Goal: Check status

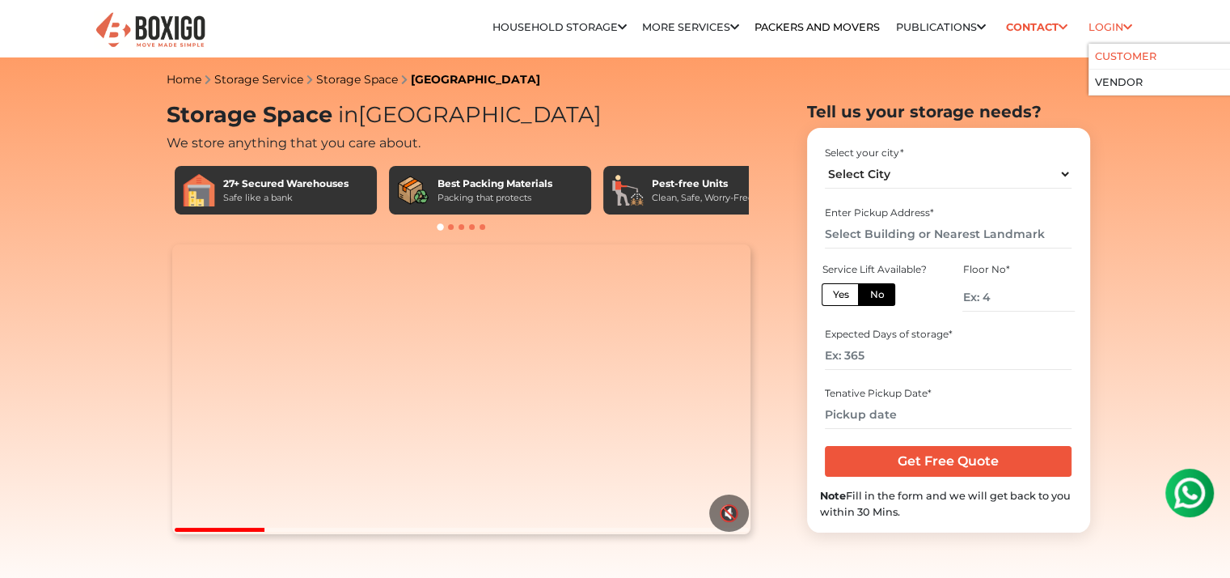
click at [1116, 57] on link "Customer" at bounding box center [1125, 56] width 61 height 12
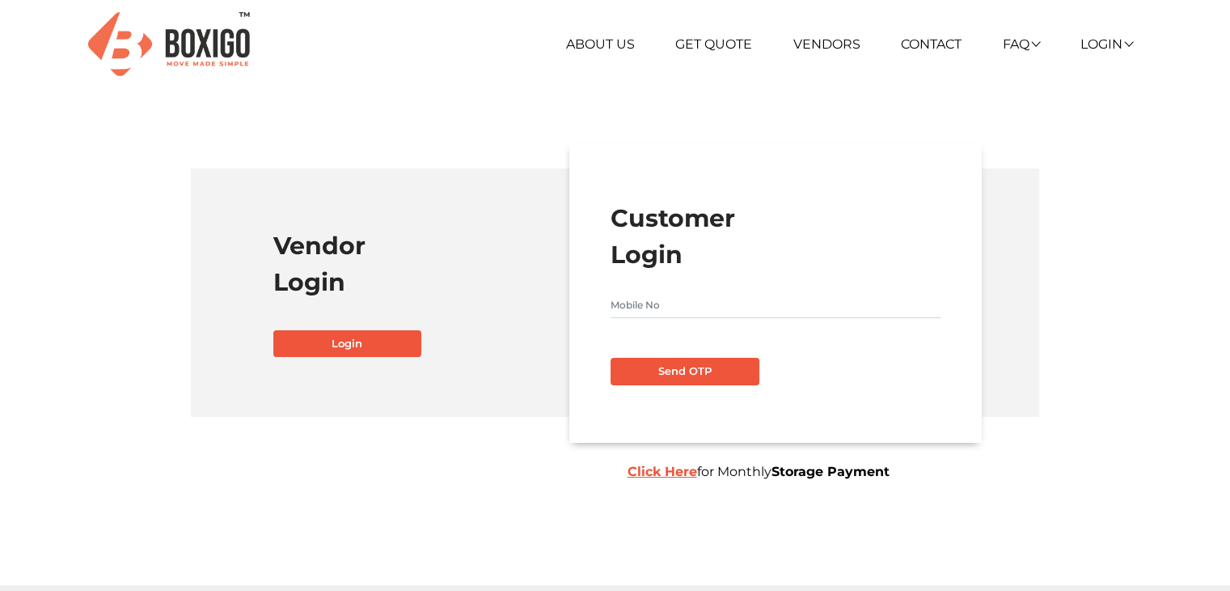
click at [646, 300] on input "text" at bounding box center [776, 305] width 330 height 26
type input "8983258106"
click at [695, 373] on button "Send OTP" at bounding box center [685, 372] width 149 height 28
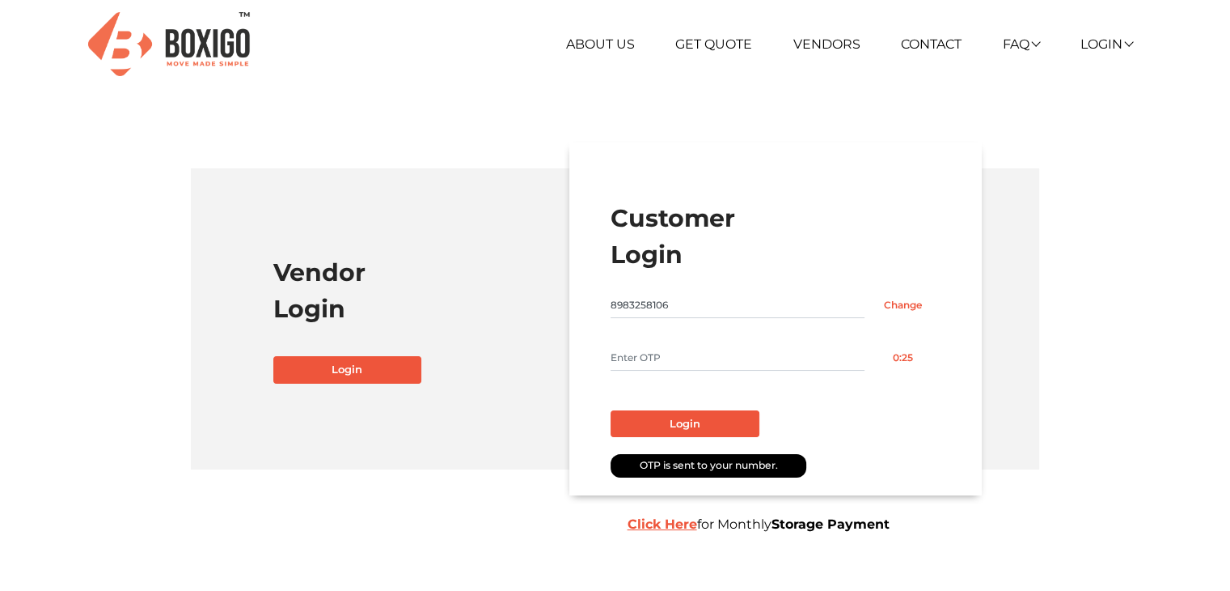
click at [666, 358] on input "text" at bounding box center [738, 358] width 254 height 26
type input "3664"
click at [680, 417] on button "Login" at bounding box center [685, 424] width 149 height 28
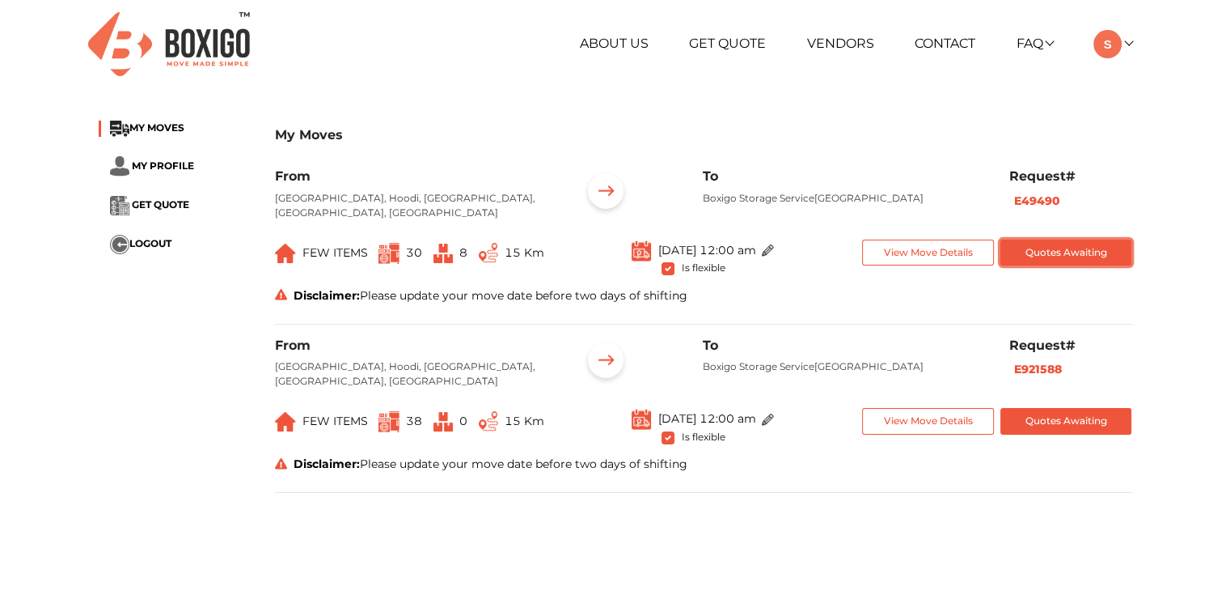
click at [1038, 252] on button "Quotes Awaiting" at bounding box center [1067, 252] width 132 height 27
click at [950, 248] on button "View Move Details" at bounding box center [928, 252] width 132 height 27
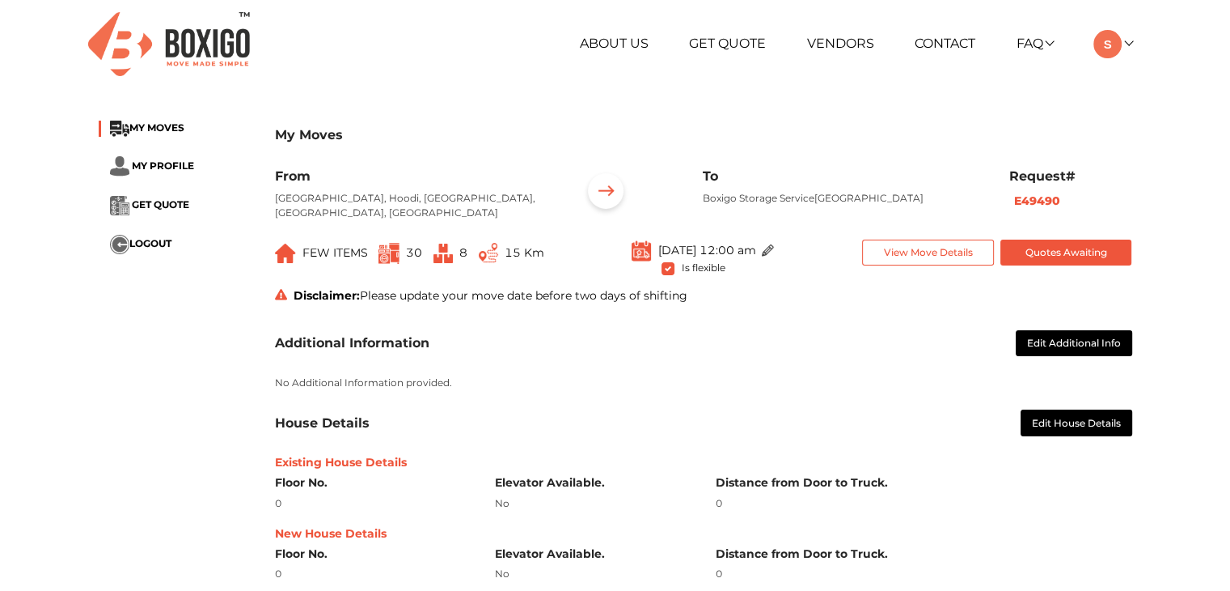
click at [715, 196] on p "Boxigo Storage Service, Rampura, Bengaluru, Karnataka, 562149" at bounding box center [844, 198] width 282 height 15
copy p "Boxigo Storage Service, Rampura"
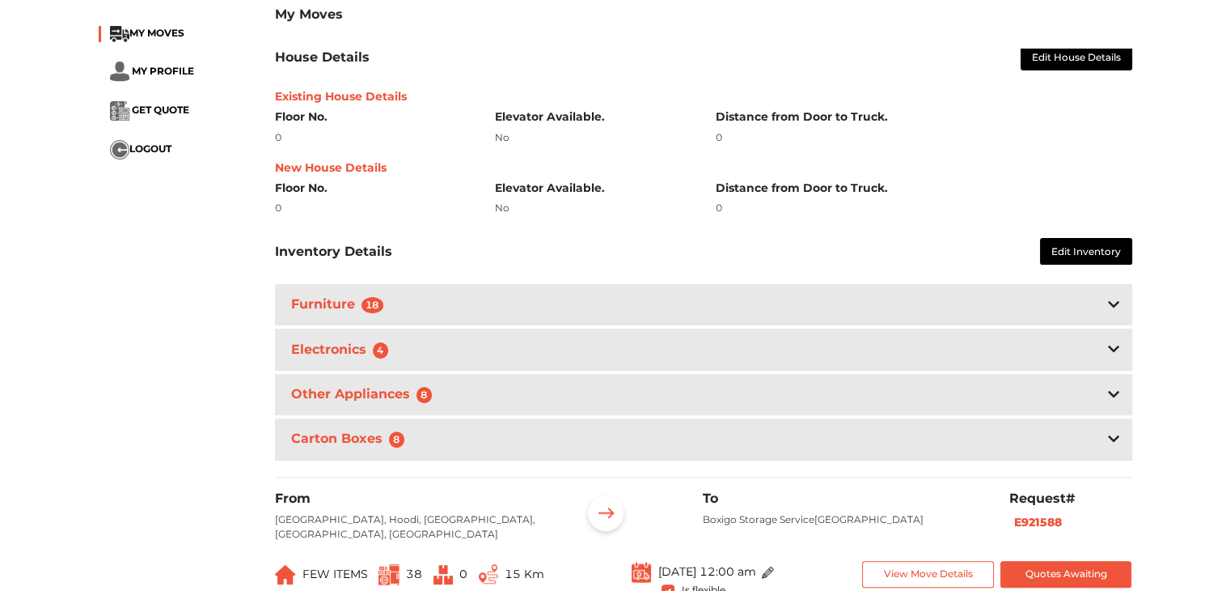
scroll to position [366, 0]
click at [453, 305] on div "Furniture 18" at bounding box center [703, 304] width 857 height 41
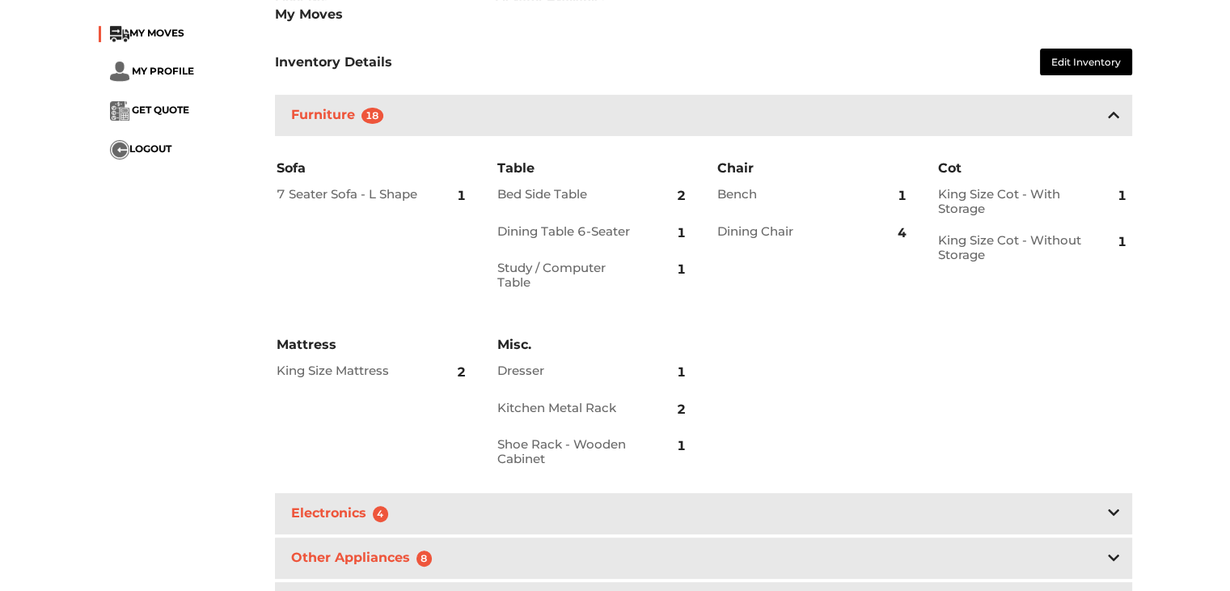
scroll to position [715, 0]
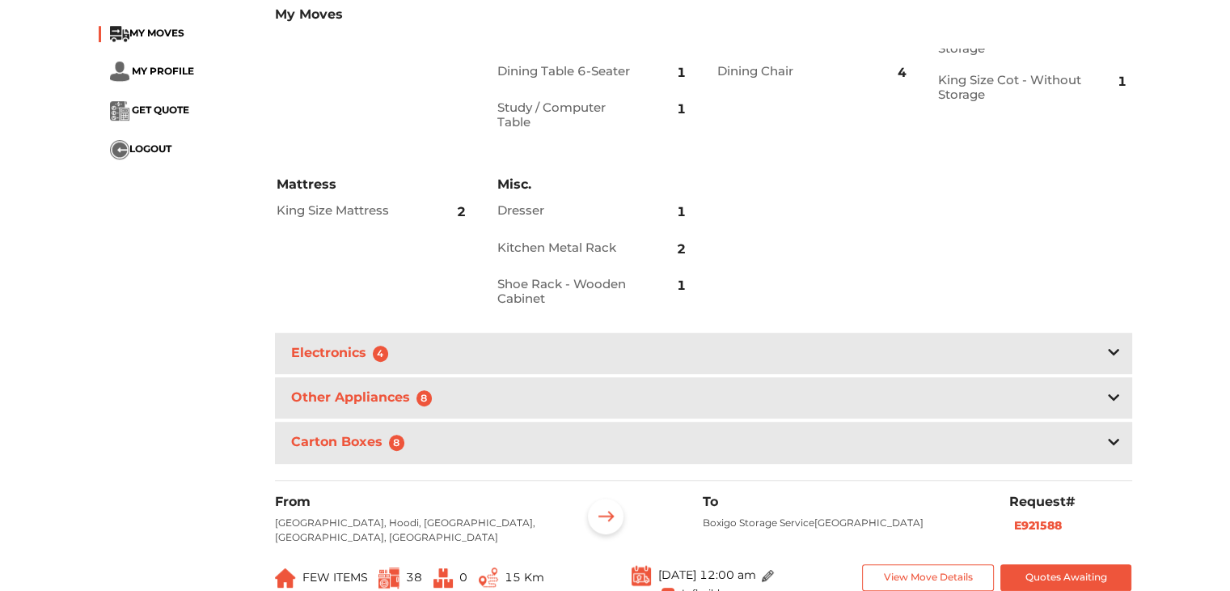
click at [323, 352] on h3 "Electronics 4" at bounding box center [343, 352] width 111 height 23
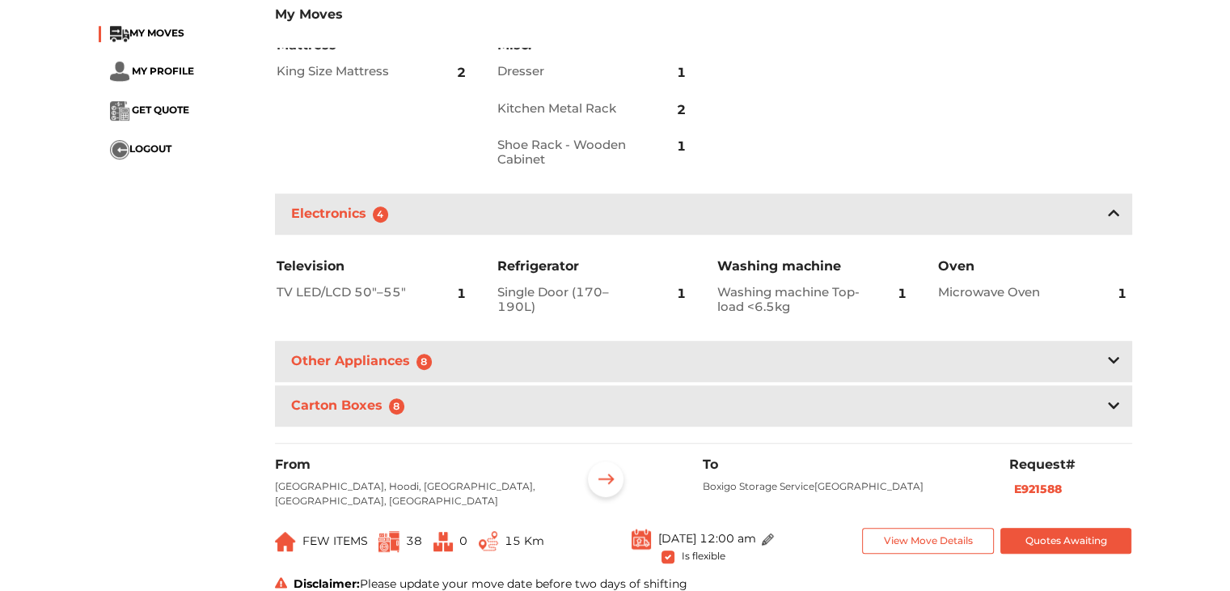
scroll to position [854, 0]
click at [332, 358] on h3 "Other Appliances 8" at bounding box center [365, 360] width 155 height 23
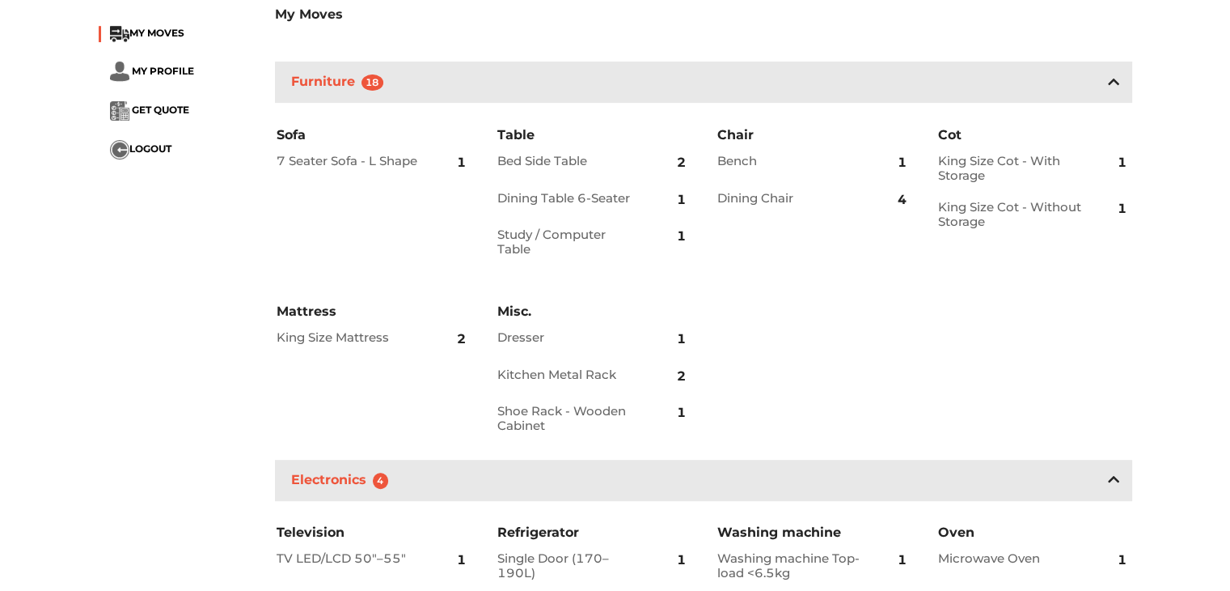
scroll to position [589, 0]
